Goal: Use online tool/utility: Use online tool/utility

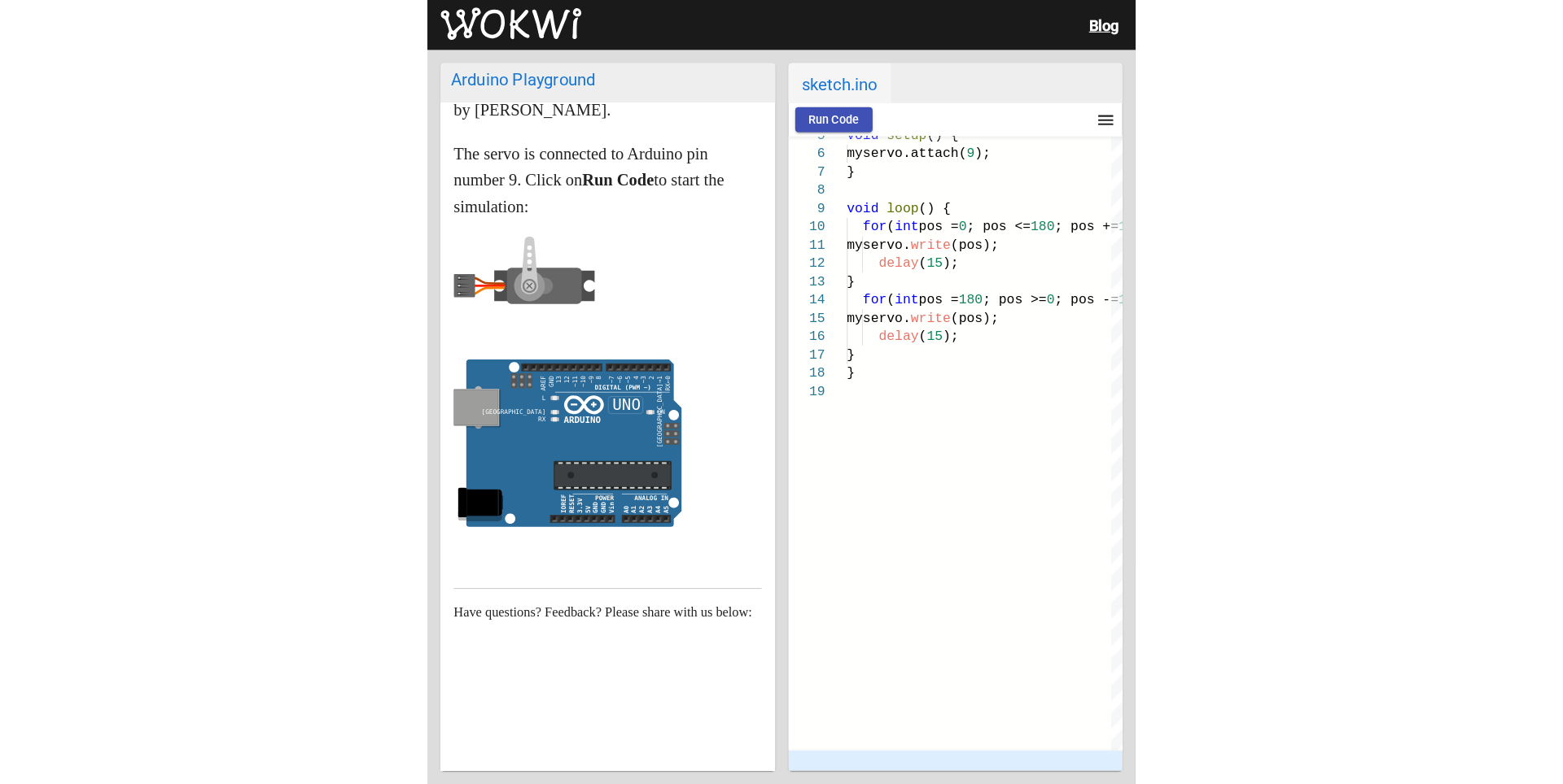
scroll to position [140, 0]
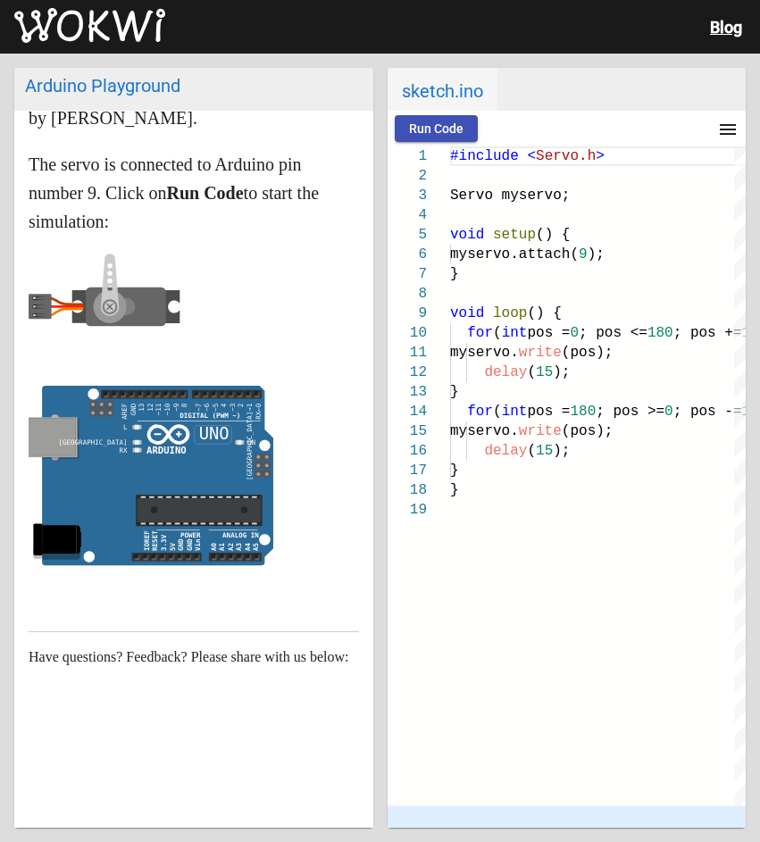
click at [448, 125] on span "Run Code" at bounding box center [436, 128] width 54 height 14
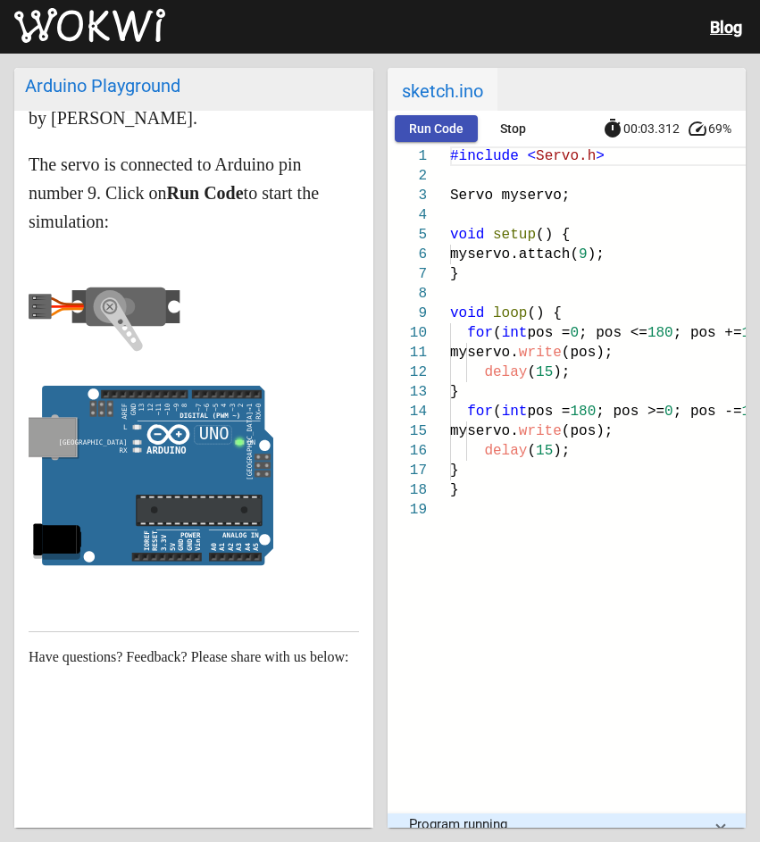
scroll to position [19, 0]
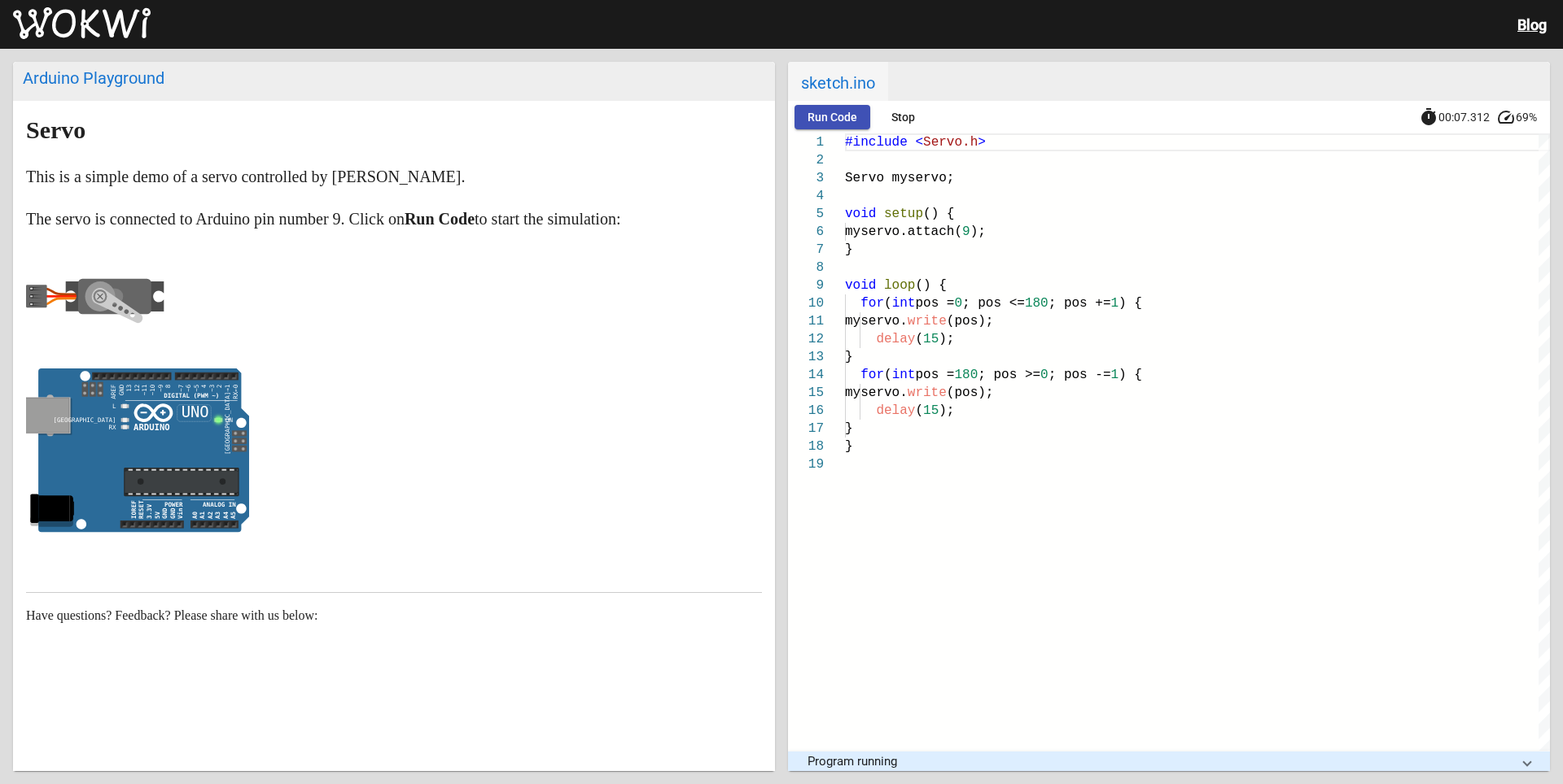
click at [692, 123] on span "Stop" at bounding box center [903, 117] width 24 height 13
click at [692, 100] on h2 "sketch.ino" at bounding box center [1168, 81] width 761 height 39
click at [692, 109] on mat-icon "menu" at bounding box center [1533, 118] width 19 height 19
click at [692, 297] on div at bounding box center [782, 392] width 1563 height 784
click at [692, 109] on button "Run Code" at bounding box center [832, 117] width 76 height 25
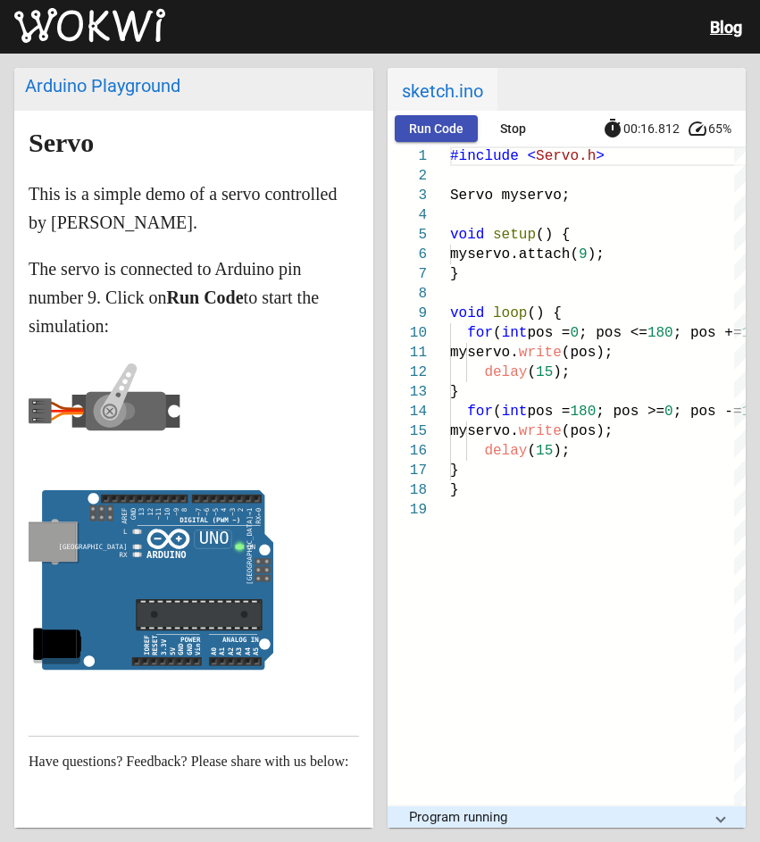
scroll to position [154, 0]
